Goal: Browse casually: Explore the website without a specific task or goal

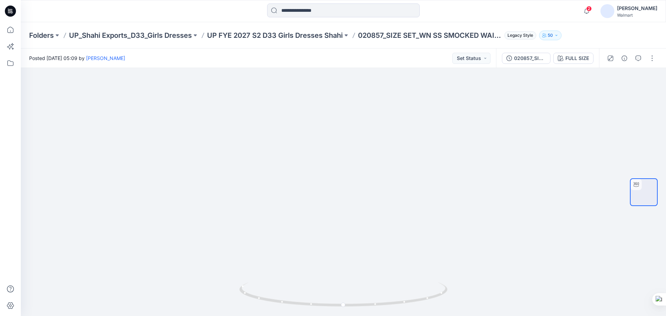
click at [11, 12] on icon at bounding box center [10, 11] width 11 height 11
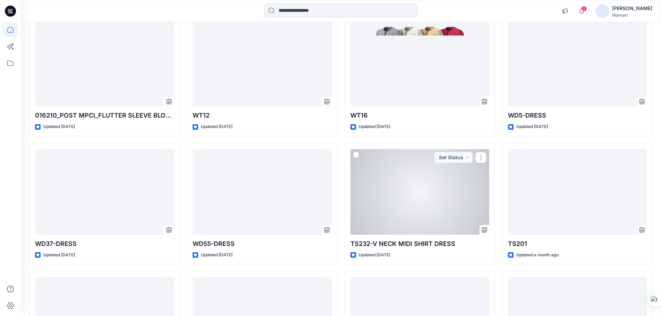
scroll to position [1616, 0]
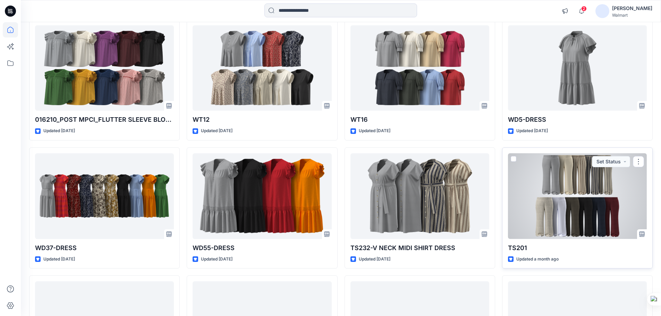
click at [571, 201] on div at bounding box center [577, 196] width 139 height 86
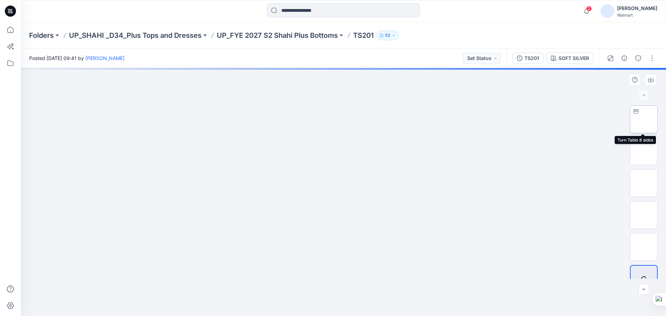
click at [644, 119] on img at bounding box center [644, 119] width 0 height 0
drag, startPoint x: 378, startPoint y: 149, endPoint x: 350, endPoint y: 259, distance: 114.2
drag, startPoint x: 378, startPoint y: 191, endPoint x: 364, endPoint y: 79, distance: 112.6
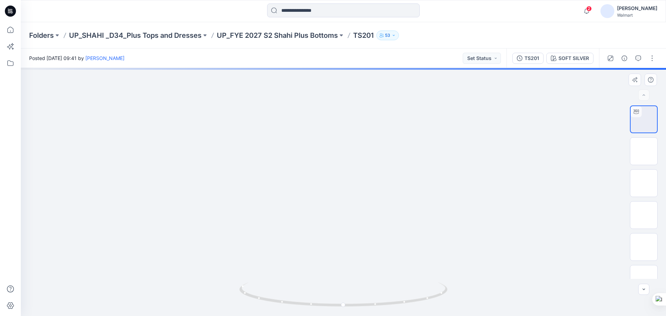
drag, startPoint x: 372, startPoint y: 229, endPoint x: 368, endPoint y: 137, distance: 92.8
drag, startPoint x: 385, startPoint y: 192, endPoint x: 391, endPoint y: 272, distance: 80.4
drag, startPoint x: 360, startPoint y: 306, endPoint x: 322, endPoint y: 280, distance: 46.0
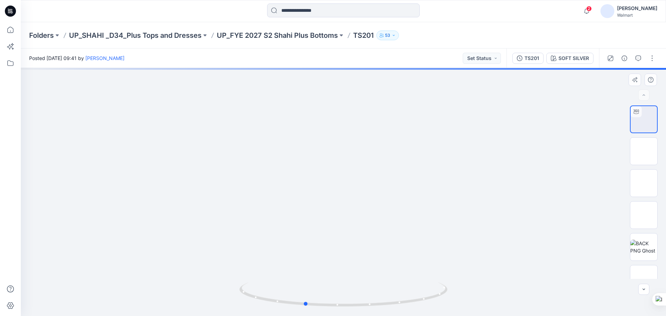
click at [322, 291] on icon at bounding box center [344, 296] width 210 height 26
drag, startPoint x: 382, startPoint y: 211, endPoint x: 377, endPoint y: 283, distance: 72.0
click at [377, 283] on div at bounding box center [344, 192] width 646 height 248
drag, startPoint x: 375, startPoint y: 231, endPoint x: 371, endPoint y: 256, distance: 25.0
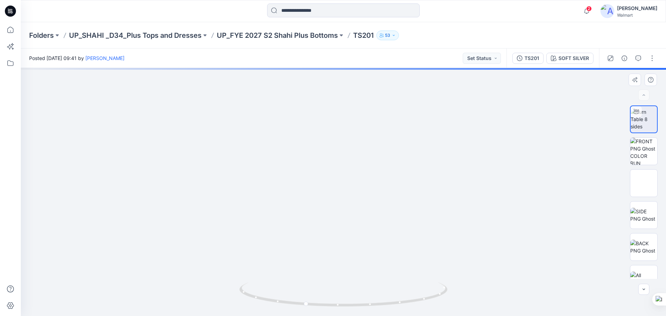
drag, startPoint x: 388, startPoint y: 187, endPoint x: 387, endPoint y: 204, distance: 17.7
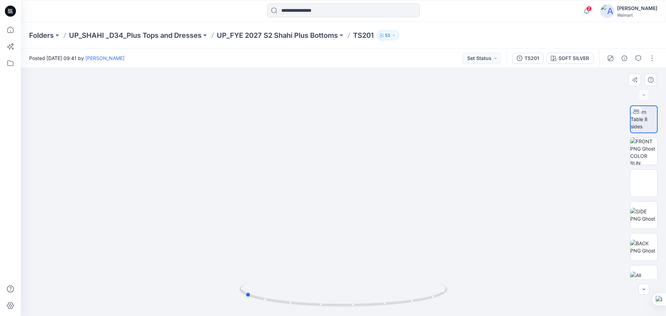
drag, startPoint x: 375, startPoint y: 306, endPoint x: 284, endPoint y: 216, distance: 127.6
click at [315, 299] on icon at bounding box center [344, 296] width 210 height 26
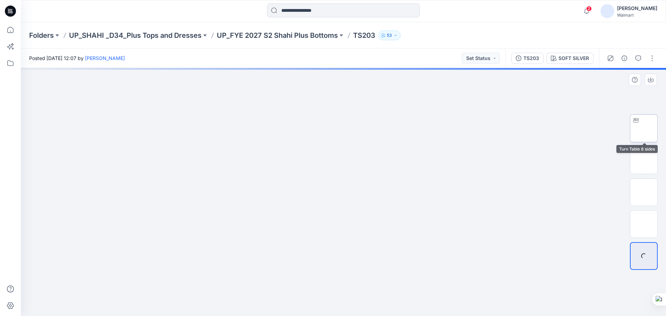
click at [644, 128] on img at bounding box center [644, 128] width 0 height 0
drag, startPoint x: 371, startPoint y: 205, endPoint x: 363, endPoint y: 211, distance: 10.9
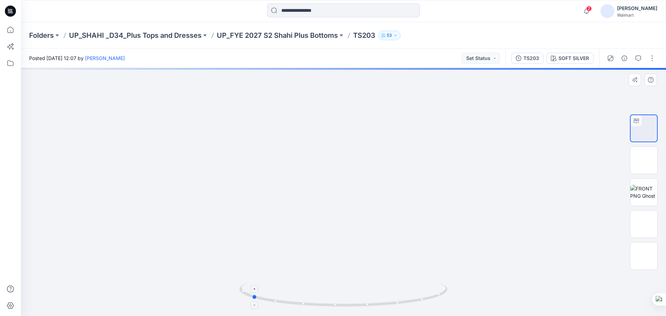
drag, startPoint x: 405, startPoint y: 299, endPoint x: 387, endPoint y: 83, distance: 216.3
click at [314, 302] on icon at bounding box center [344, 296] width 210 height 26
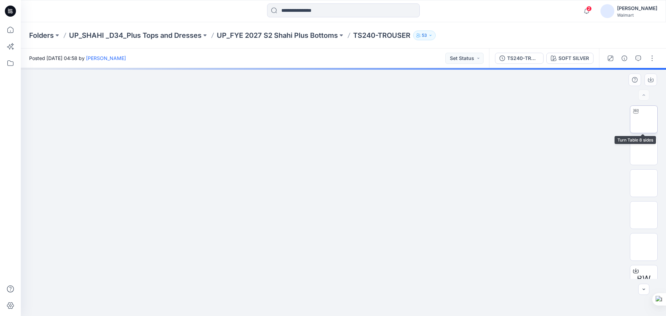
click at [644, 119] on img at bounding box center [644, 119] width 0 height 0
drag, startPoint x: 389, startPoint y: 304, endPoint x: 297, endPoint y: 299, distance: 91.4
click at [297, 299] on icon at bounding box center [344, 296] width 210 height 26
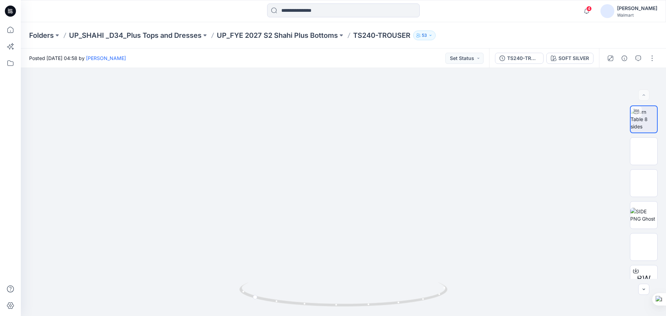
click at [11, 15] on icon at bounding box center [10, 11] width 11 height 11
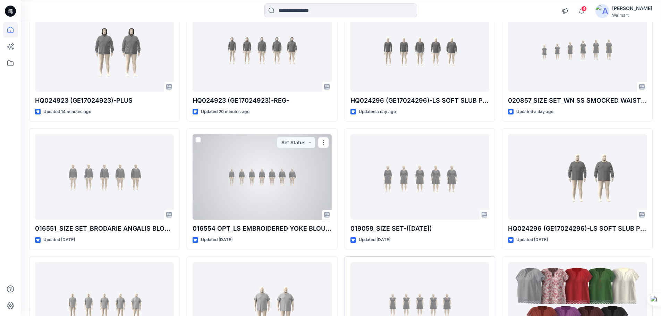
scroll to position [104, 0]
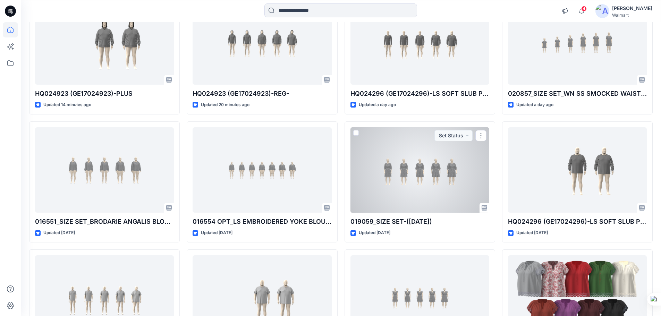
drag, startPoint x: 427, startPoint y: 192, endPoint x: 429, endPoint y: 199, distance: 7.2
click at [427, 192] on div at bounding box center [420, 170] width 139 height 86
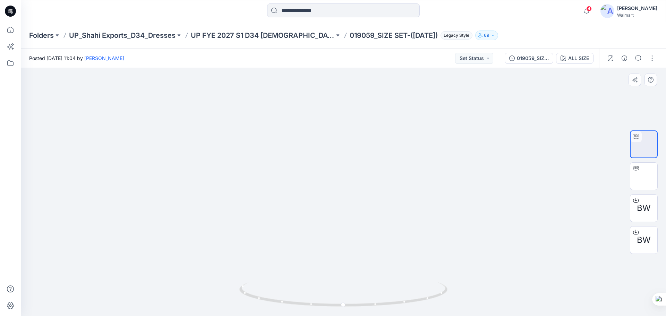
drag, startPoint x: 257, startPoint y: 208, endPoint x: 313, endPoint y: 210, distance: 55.9
drag, startPoint x: 328, startPoint y: 212, endPoint x: 303, endPoint y: 208, distance: 25.1
drag, startPoint x: 412, startPoint y: 208, endPoint x: 432, endPoint y: 203, distance: 20.8
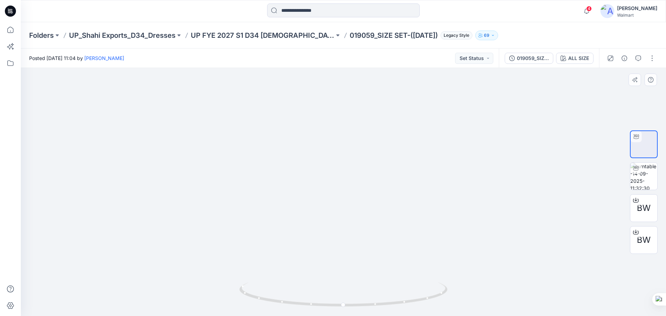
drag, startPoint x: 444, startPoint y: 203, endPoint x: 111, endPoint y: 190, distance: 333.8
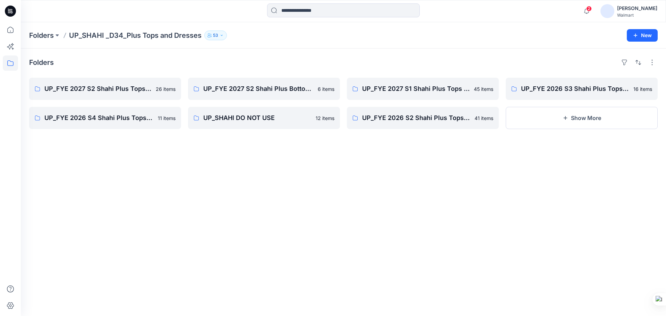
click at [15, 13] on icon at bounding box center [10, 11] width 11 height 11
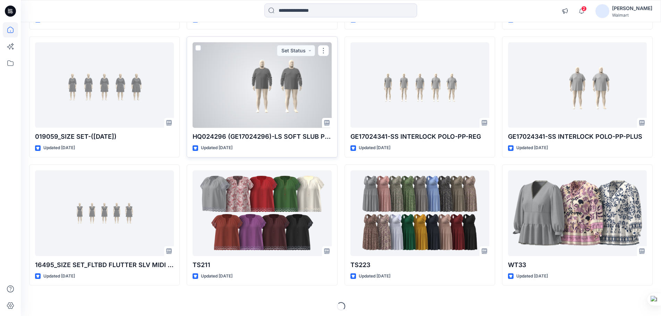
scroll to position [192, 0]
